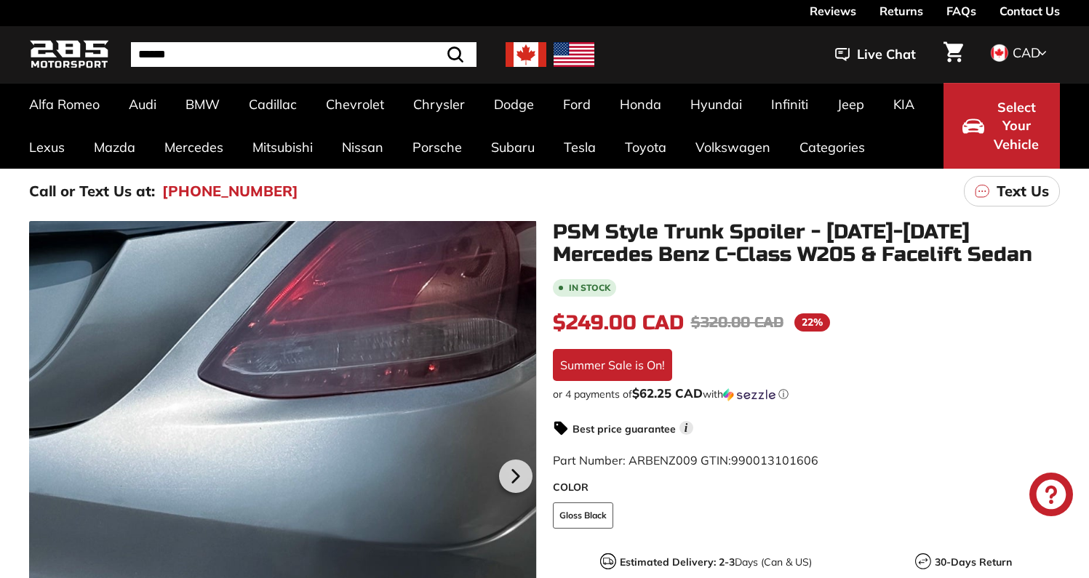
scroll to position [27, 0]
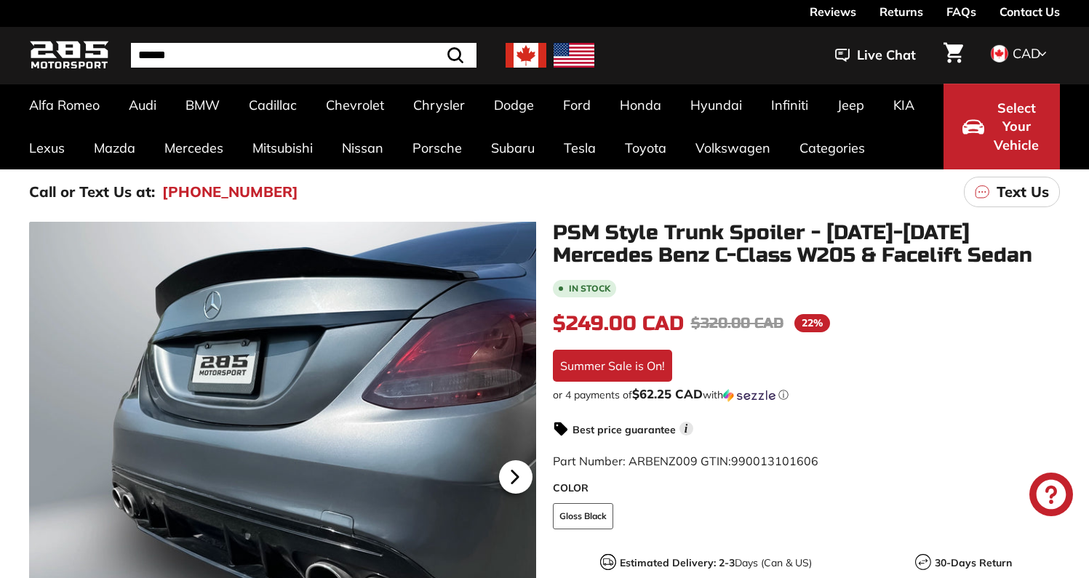
click at [512, 485] on icon at bounding box center [514, 477] width 33 height 33
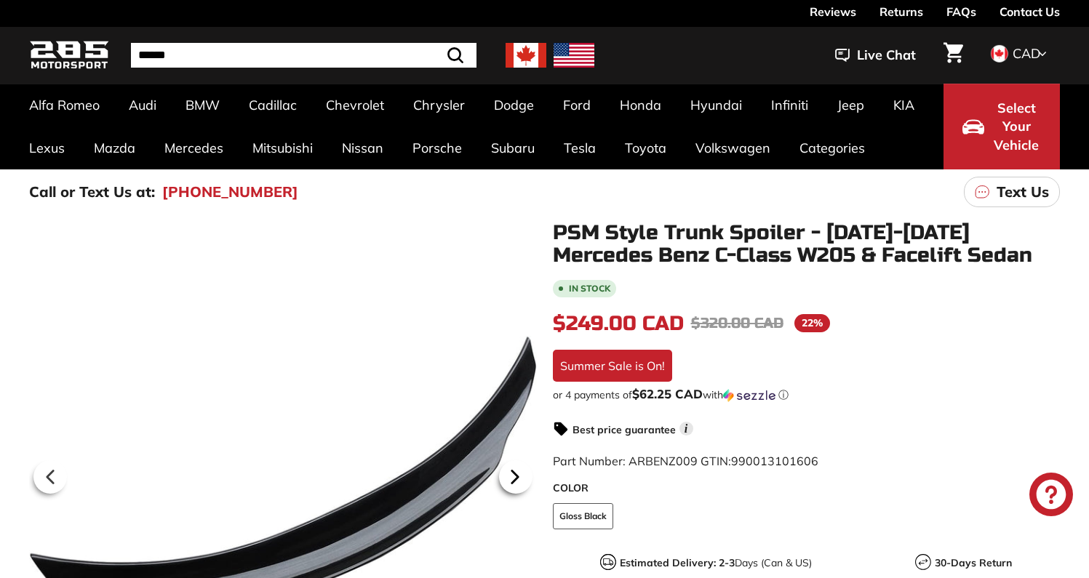
click at [512, 485] on icon at bounding box center [514, 477] width 33 height 33
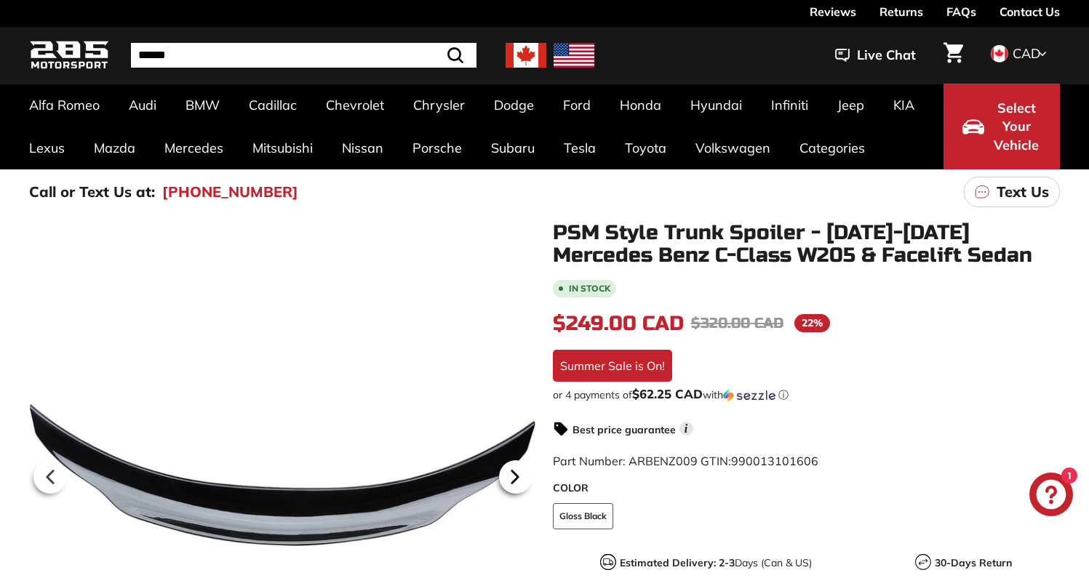
click at [512, 485] on icon at bounding box center [514, 477] width 33 height 33
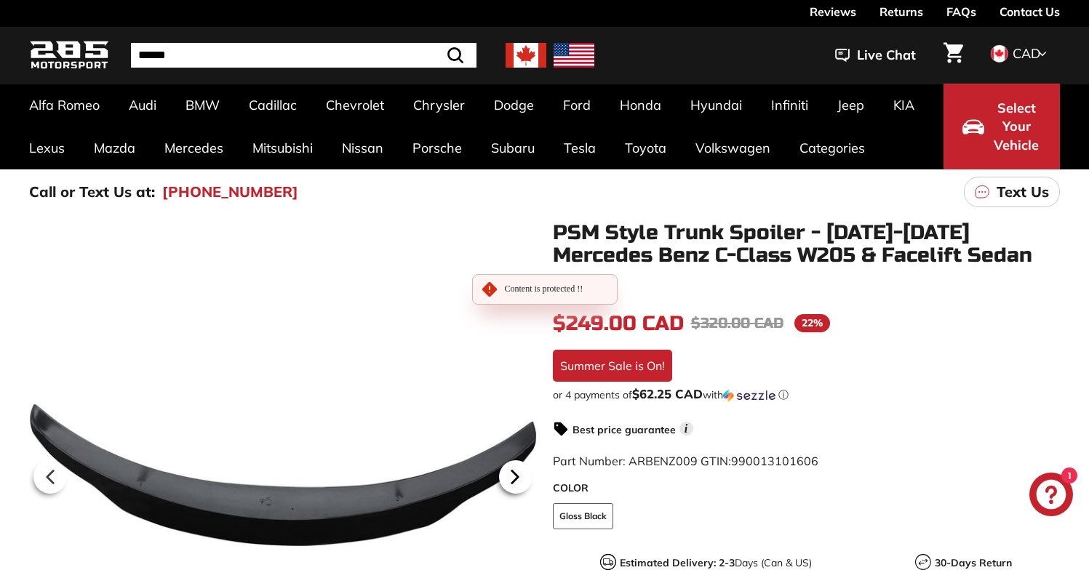
click at [512, 485] on icon at bounding box center [514, 477] width 33 height 33
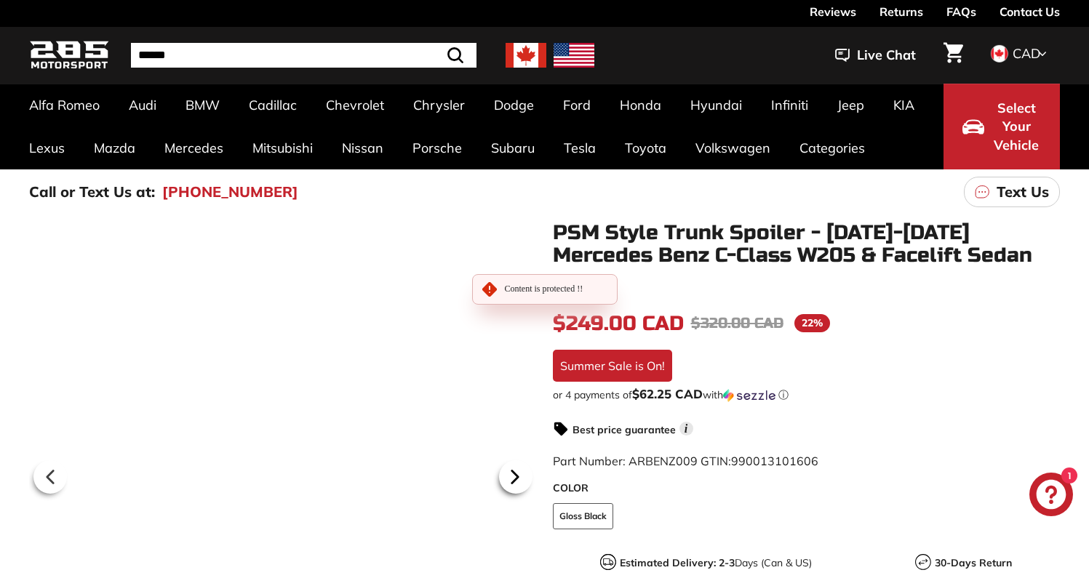
click at [512, 485] on icon at bounding box center [514, 477] width 33 height 33
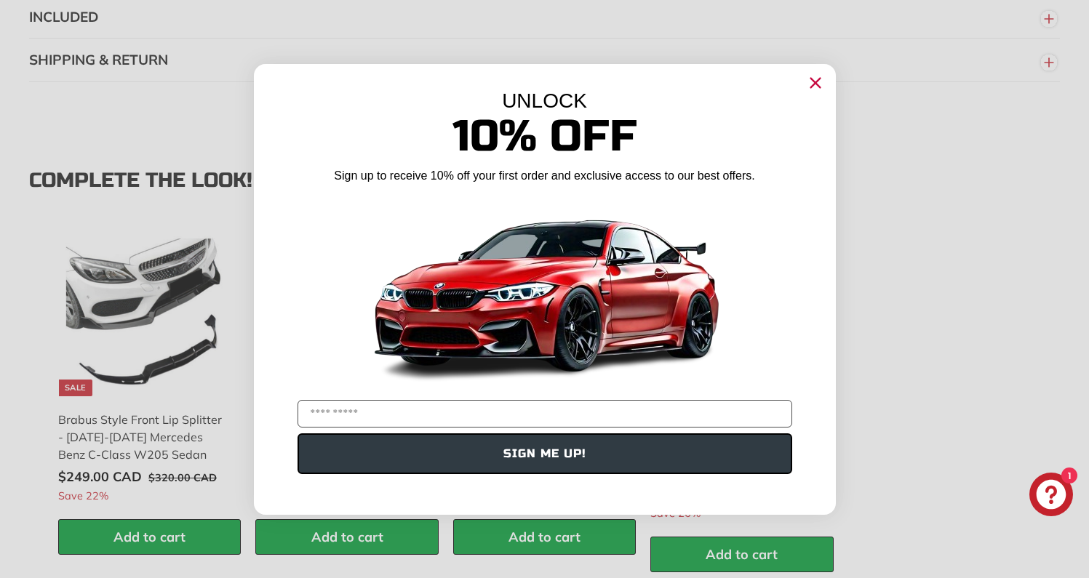
scroll to position [1252, 0]
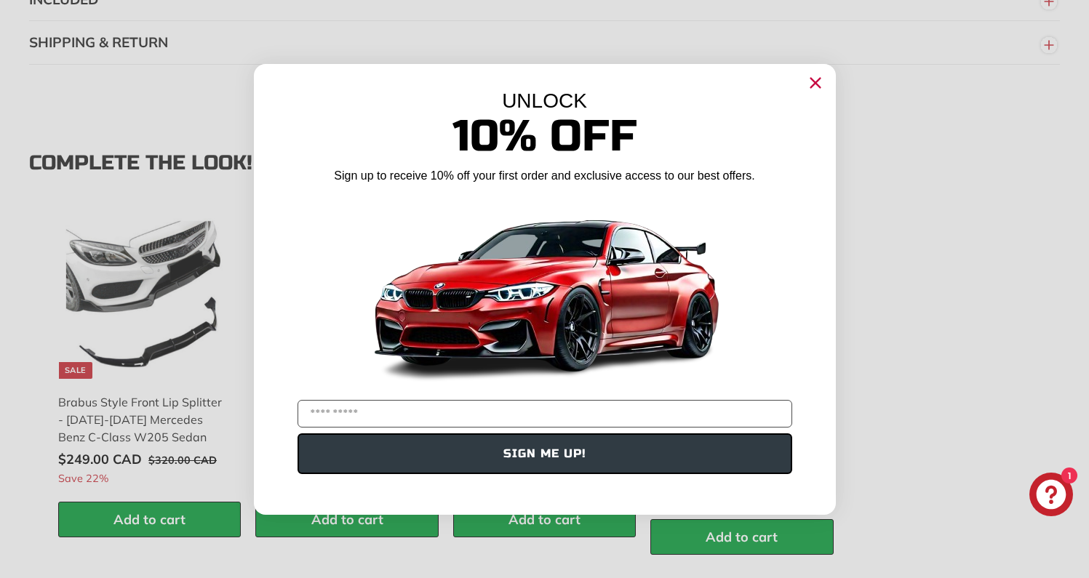
click at [806, 84] on circle "Close dialog" at bounding box center [815, 82] width 22 height 22
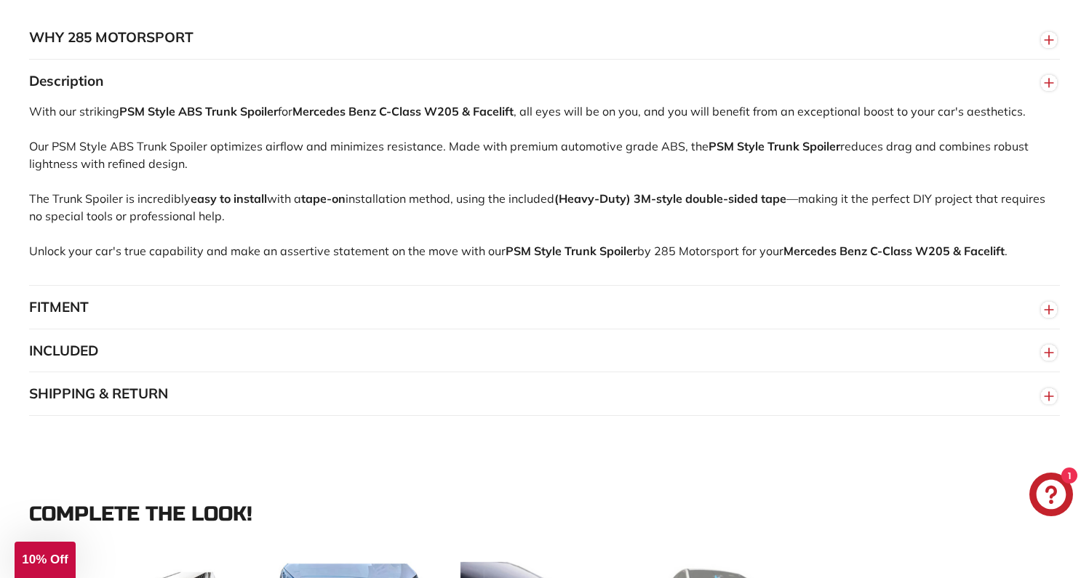
scroll to position [0, 0]
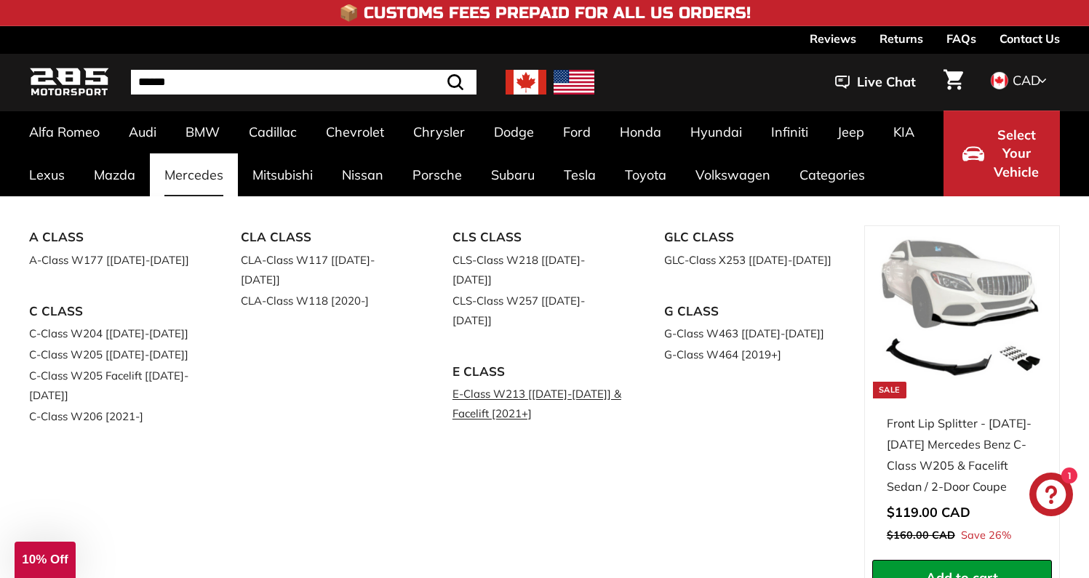
click at [472, 383] on link "E-Class W213 [[DATE]-[DATE]] & Facelift [2021+]" at bounding box center [538, 403] width 171 height 41
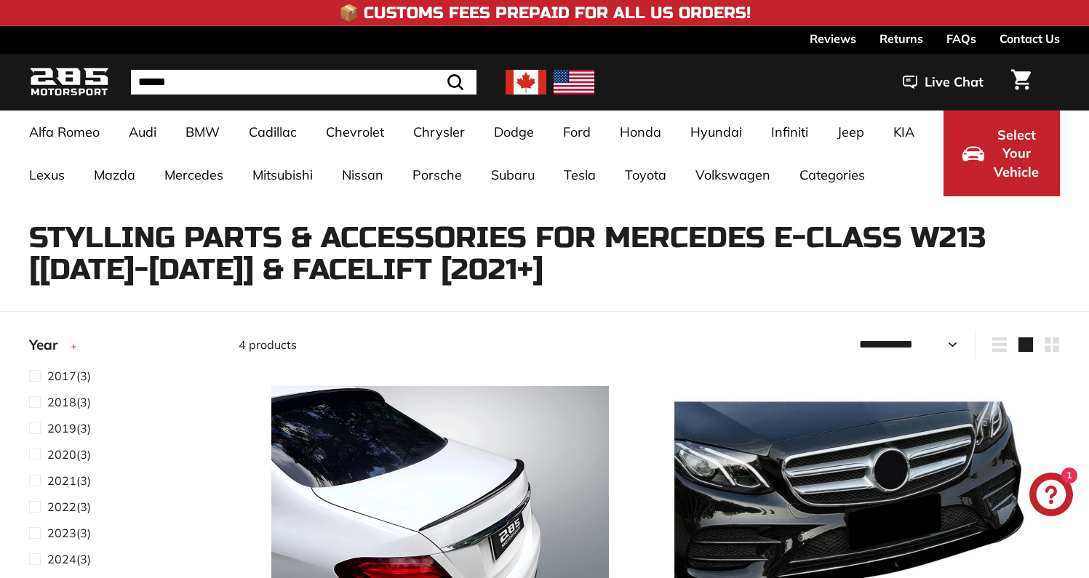
select select "**********"
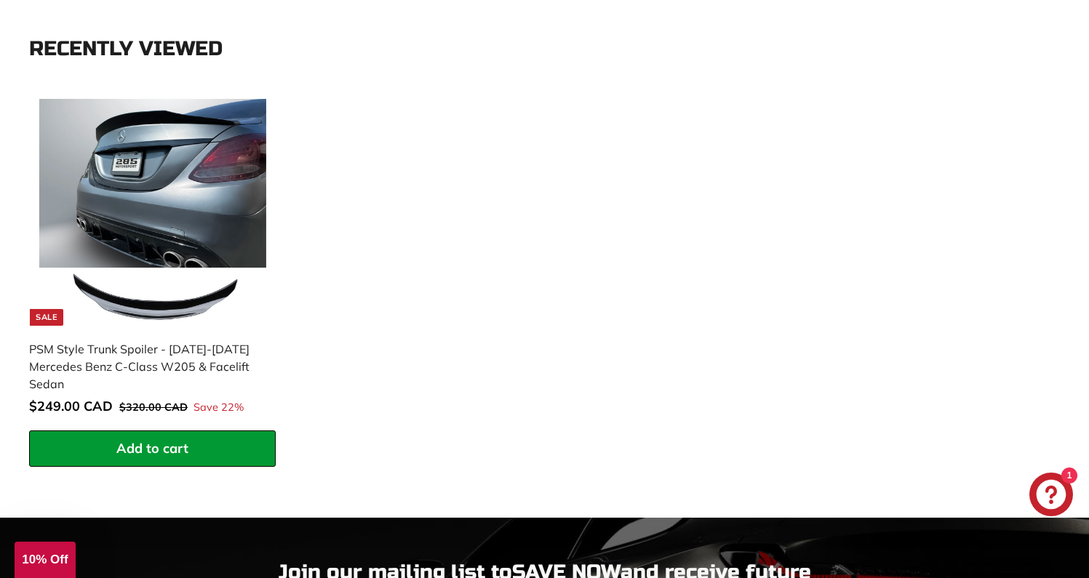
scroll to position [1498, 0]
